Goal: Task Accomplishment & Management: Use online tool/utility

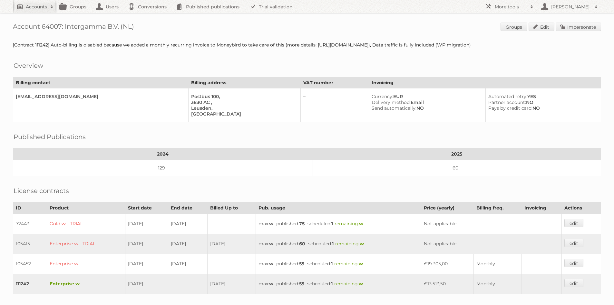
scroll to position [153, 0]
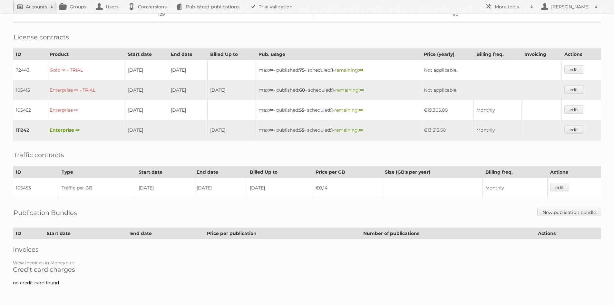
drag, startPoint x: 0, startPoint y: 0, endPoint x: 44, endPoint y: 6, distance: 44.0
click at [44, 6] on h2 "Accounts" at bounding box center [36, 7] width 21 height 6
type input"] "DA drogist"
click at [149, 16] on input "Search" at bounding box center [154, 21] width 10 height 10
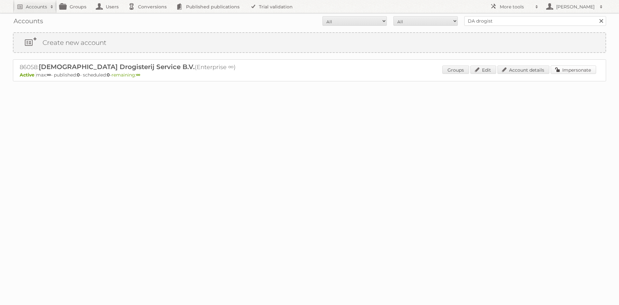
click at [567, 73] on link "Impersonate" at bounding box center [573, 69] width 45 height 8
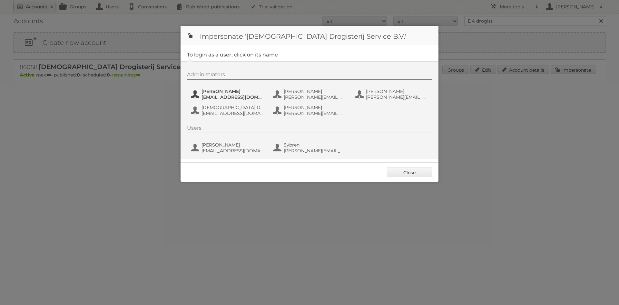
click at [231, 91] on span "Camiel Wanders" at bounding box center [232, 91] width 63 height 6
